Goal: Use online tool/utility: Use online tool/utility

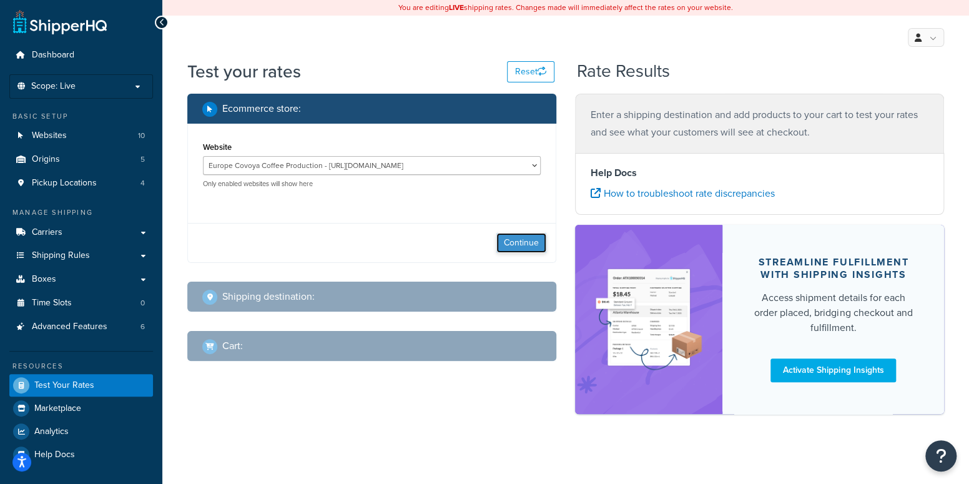
click at [522, 242] on button "Continue" at bounding box center [521, 243] width 50 height 20
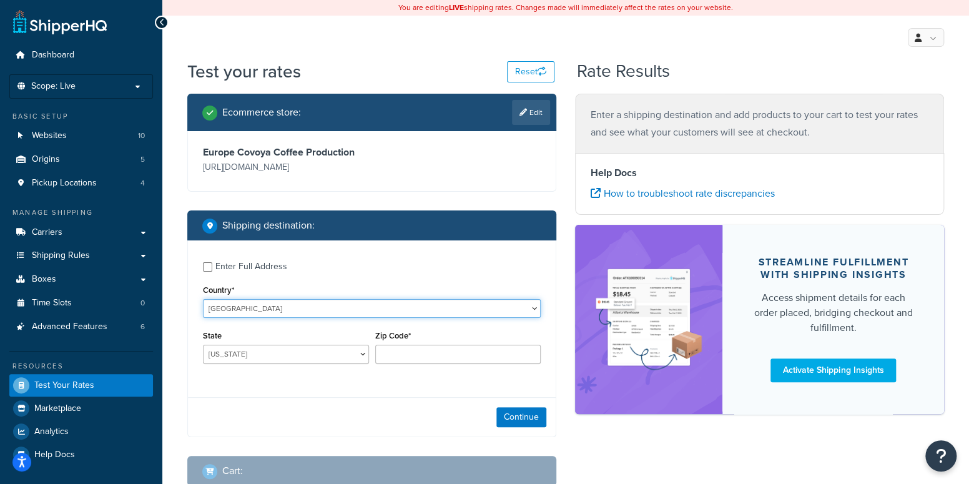
click at [252, 308] on select "[GEOGRAPHIC_DATA] [GEOGRAPHIC_DATA] [GEOGRAPHIC_DATA] [GEOGRAPHIC_DATA] [GEOGRA…" at bounding box center [372, 308] width 338 height 19
select select "SK"
click at [203, 299] on select "[GEOGRAPHIC_DATA] [GEOGRAPHIC_DATA] [GEOGRAPHIC_DATA] [GEOGRAPHIC_DATA] [GEOGRA…" at bounding box center [372, 308] width 338 height 19
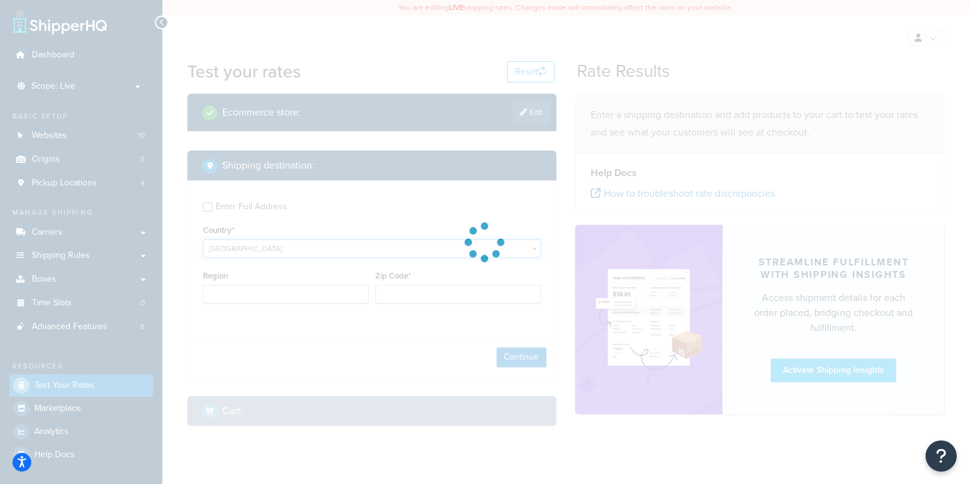
type input "AL"
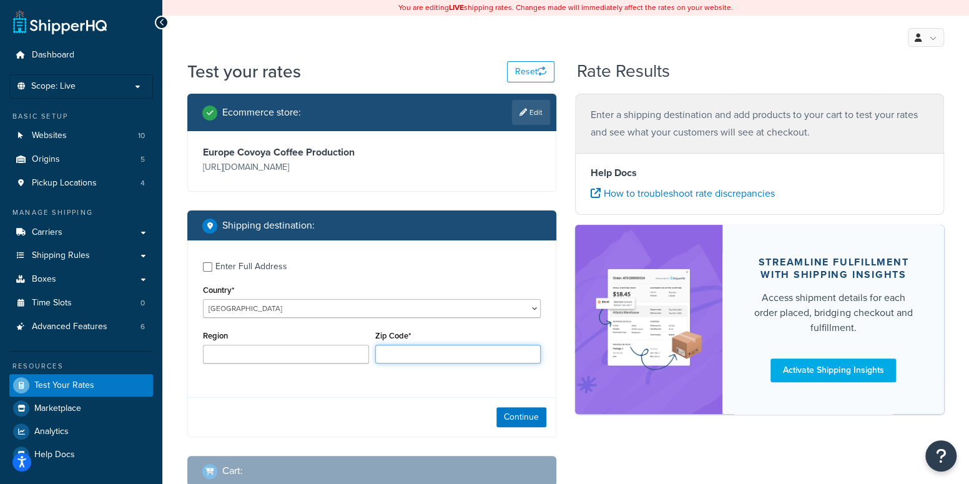
click at [403, 351] on input "Zip Code*" at bounding box center [458, 354] width 166 height 19
type input "92242"
click at [528, 413] on button "Continue" at bounding box center [521, 417] width 50 height 20
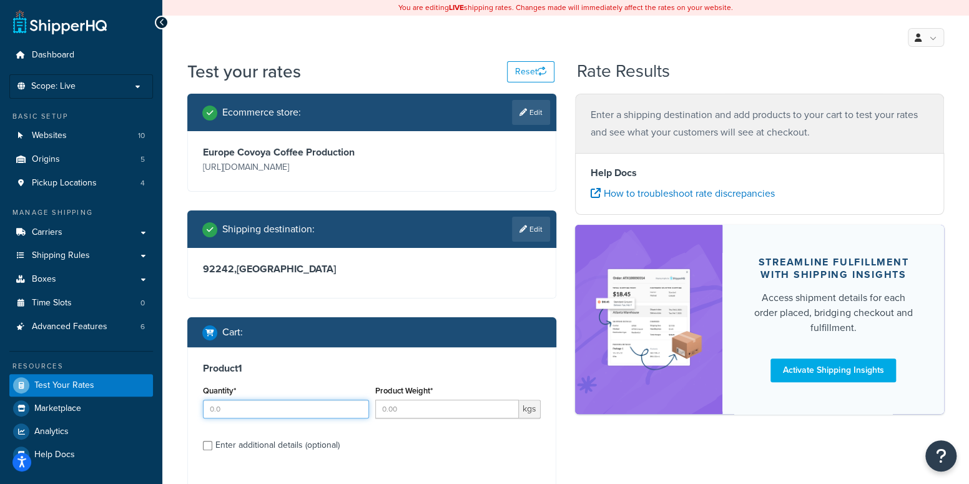
click at [328, 405] on input "Quantity*" at bounding box center [286, 409] width 166 height 19
click at [434, 403] on input "Product Weight*" at bounding box center [447, 409] width 144 height 19
drag, startPoint x: 226, startPoint y: 410, endPoint x: 176, endPoint y: 395, distance: 52.1
click at [125, 396] on div "Dashboard Scope: Live Basic Setup Websites 10 Origins 5 Pickup Locations 4 Mana…" at bounding box center [484, 310] width 969 height 621
type input "1"
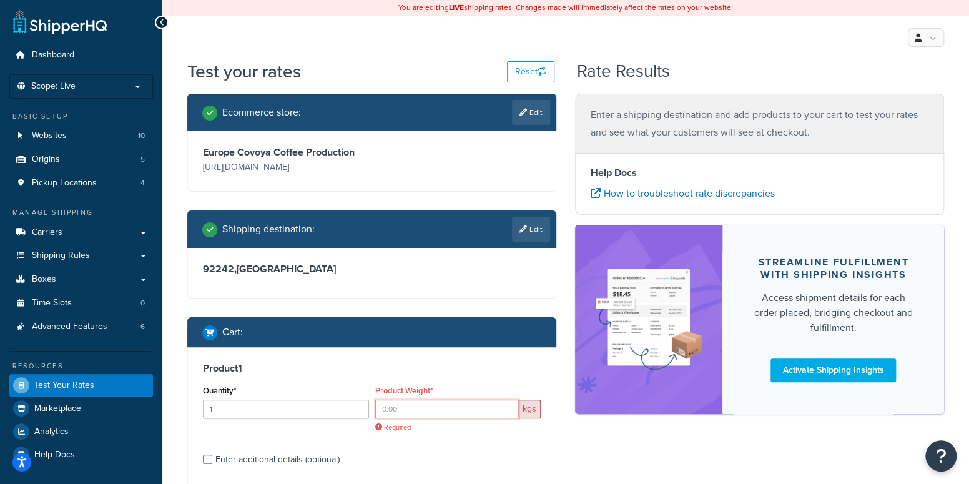
click at [455, 409] on input "Product Weight*" at bounding box center [447, 409] width 144 height 19
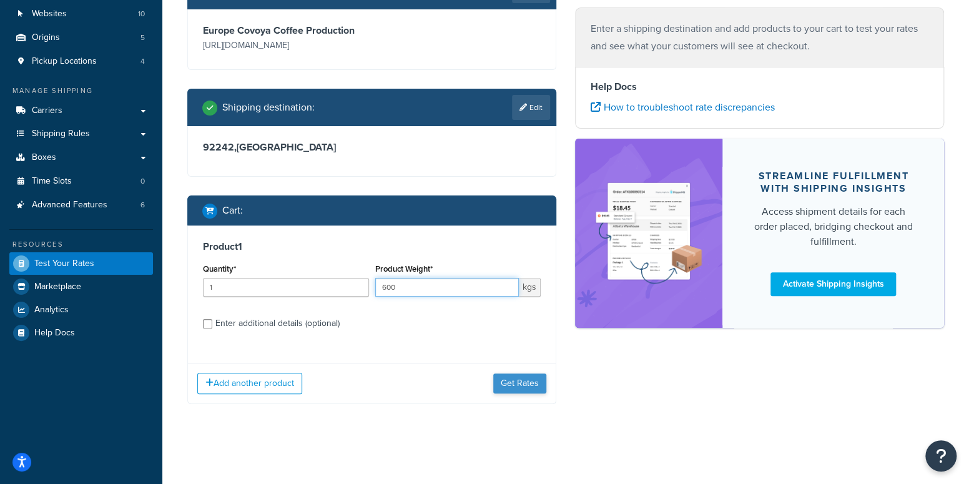
type input "600"
click at [519, 387] on button "Get Rates" at bounding box center [519, 383] width 53 height 20
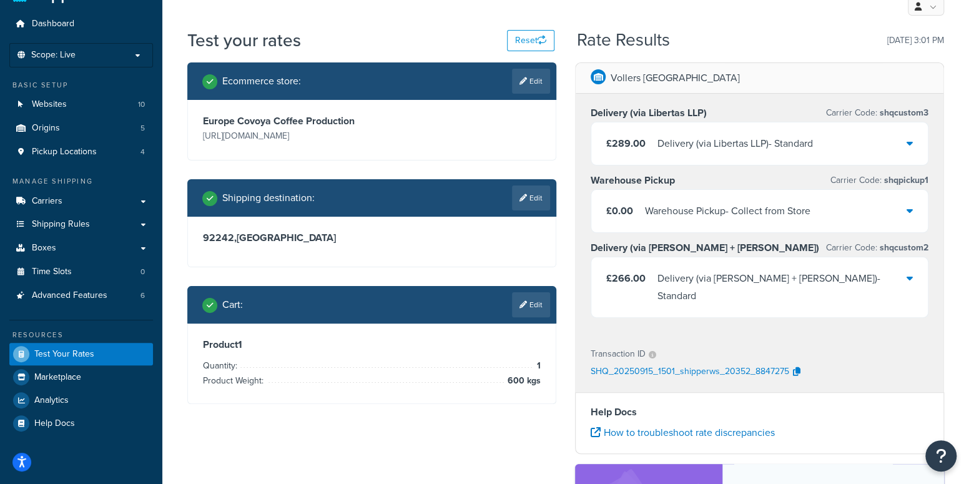
scroll to position [122, 0]
